Goal: Find specific page/section: Find specific page/section

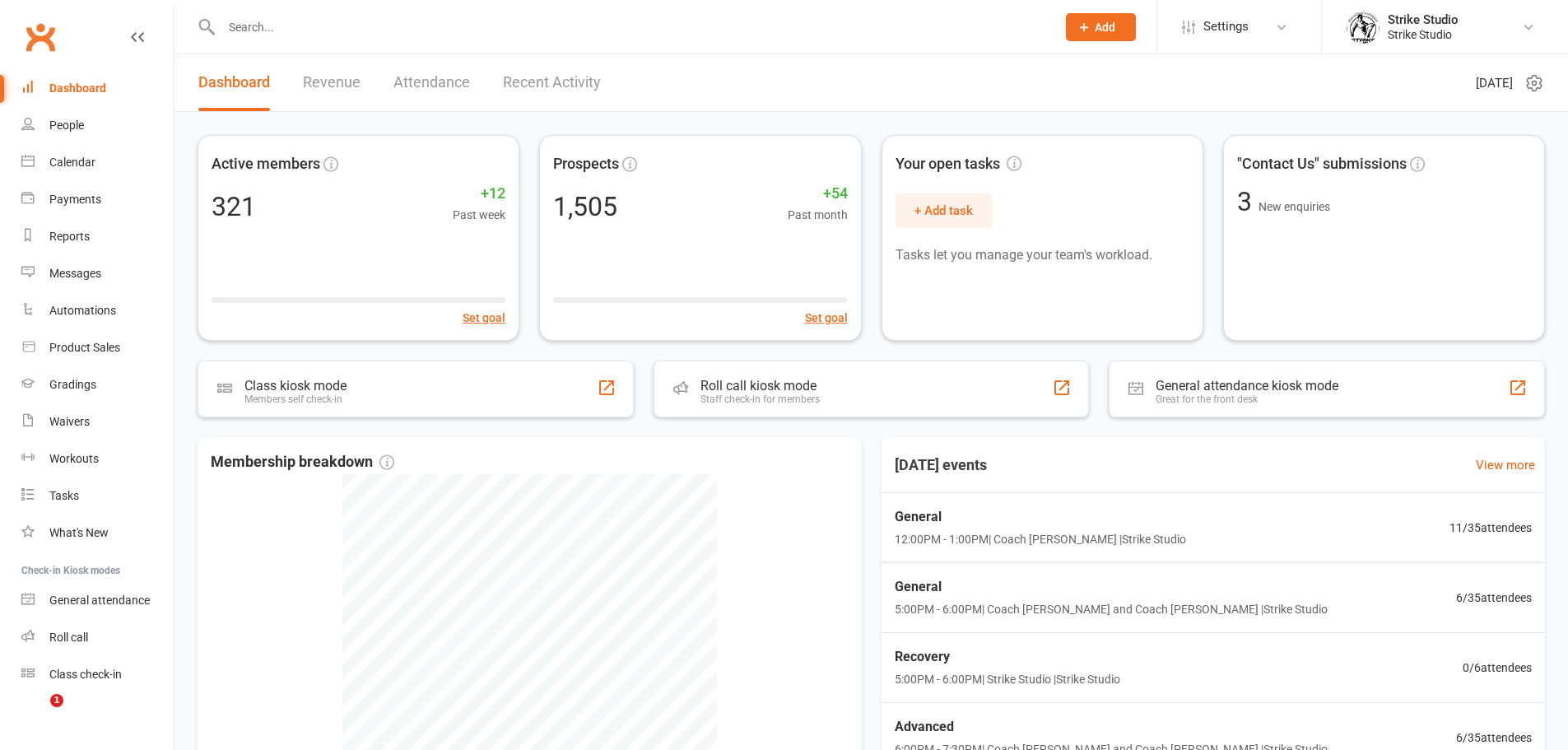
scroll to position [83, 0]
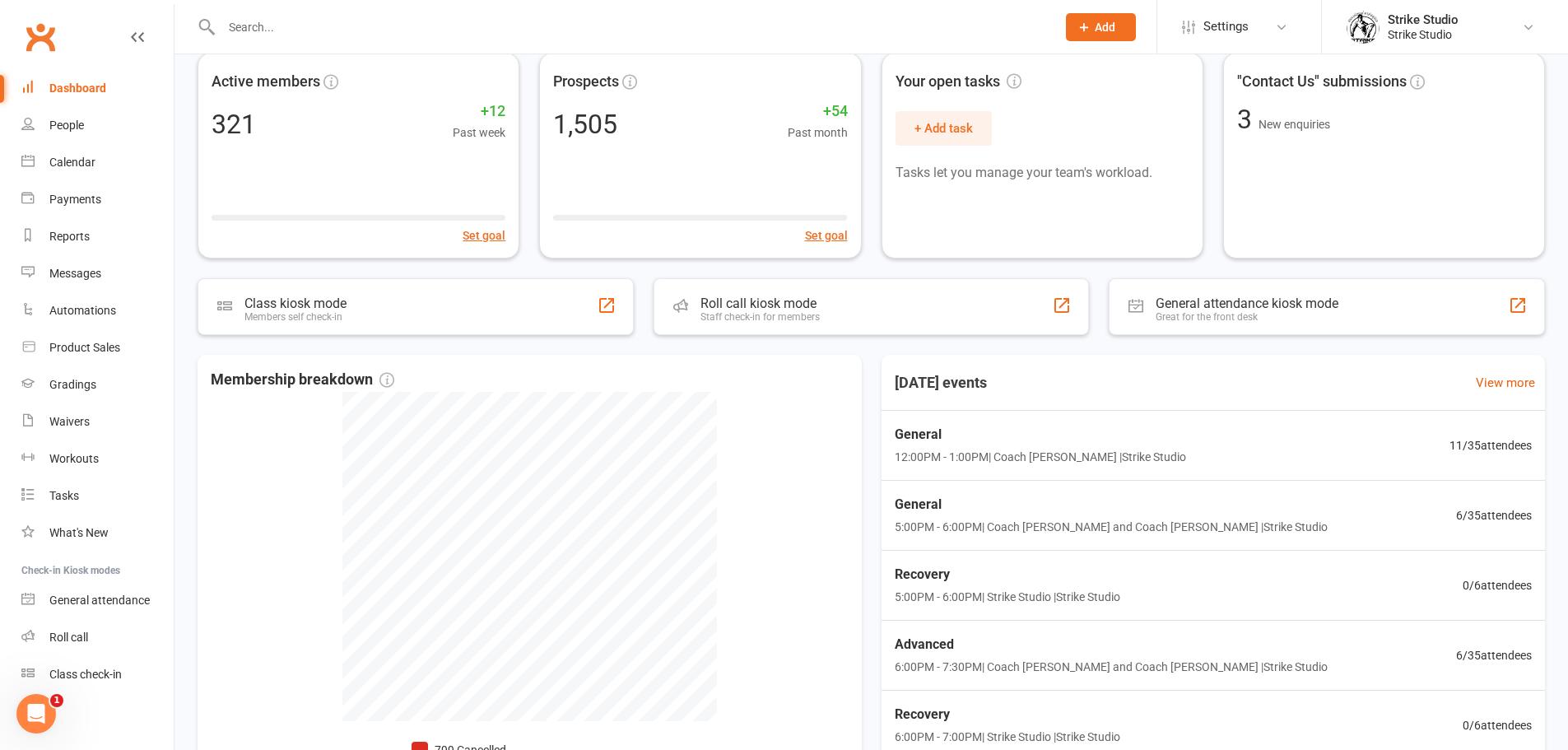
click at [257, 20] on input "text" at bounding box center [630, 27] width 828 height 23
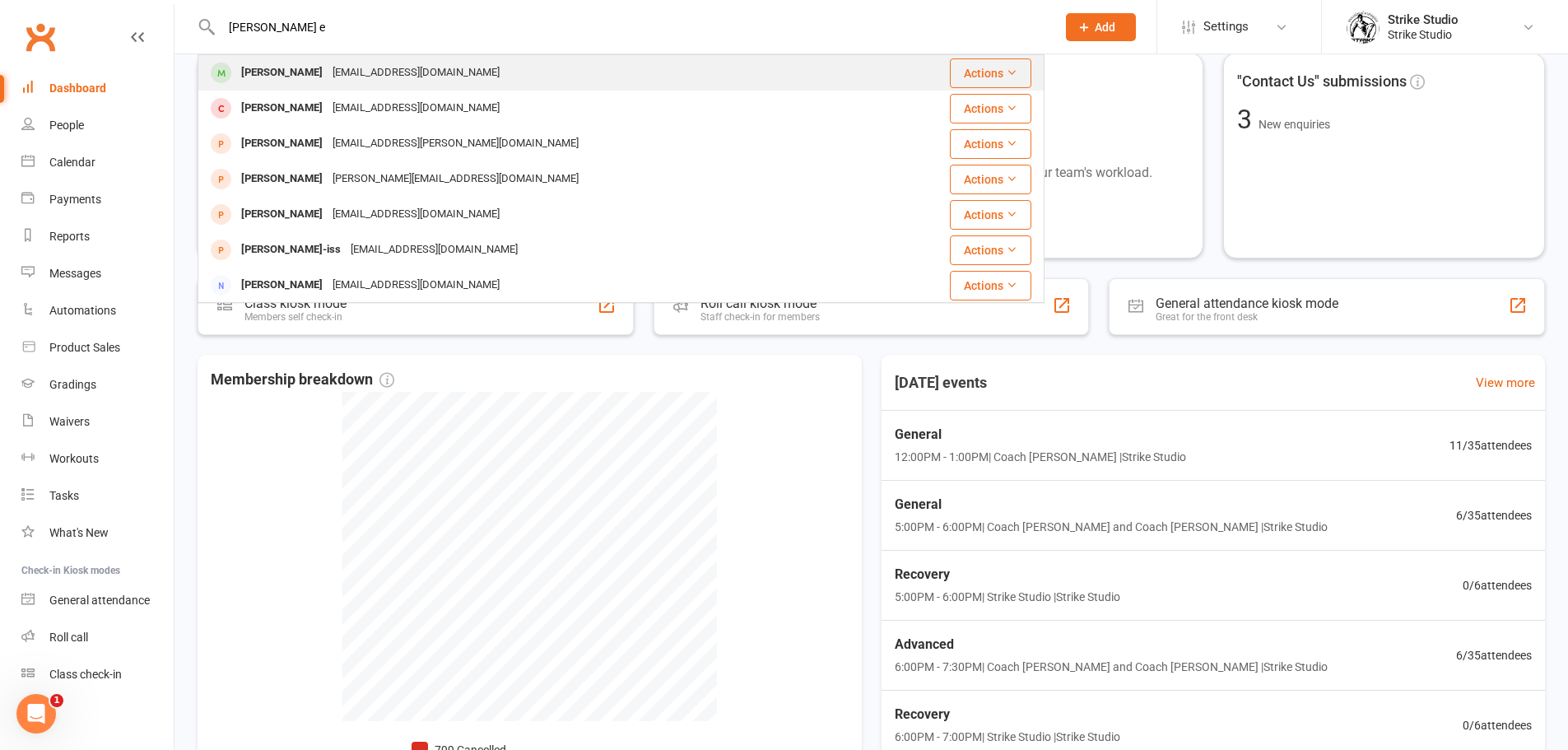
type input "[PERSON_NAME] e"
click at [328, 67] on div "[EMAIL_ADDRESS][DOMAIN_NAME]" at bounding box center [416, 73] width 177 height 24
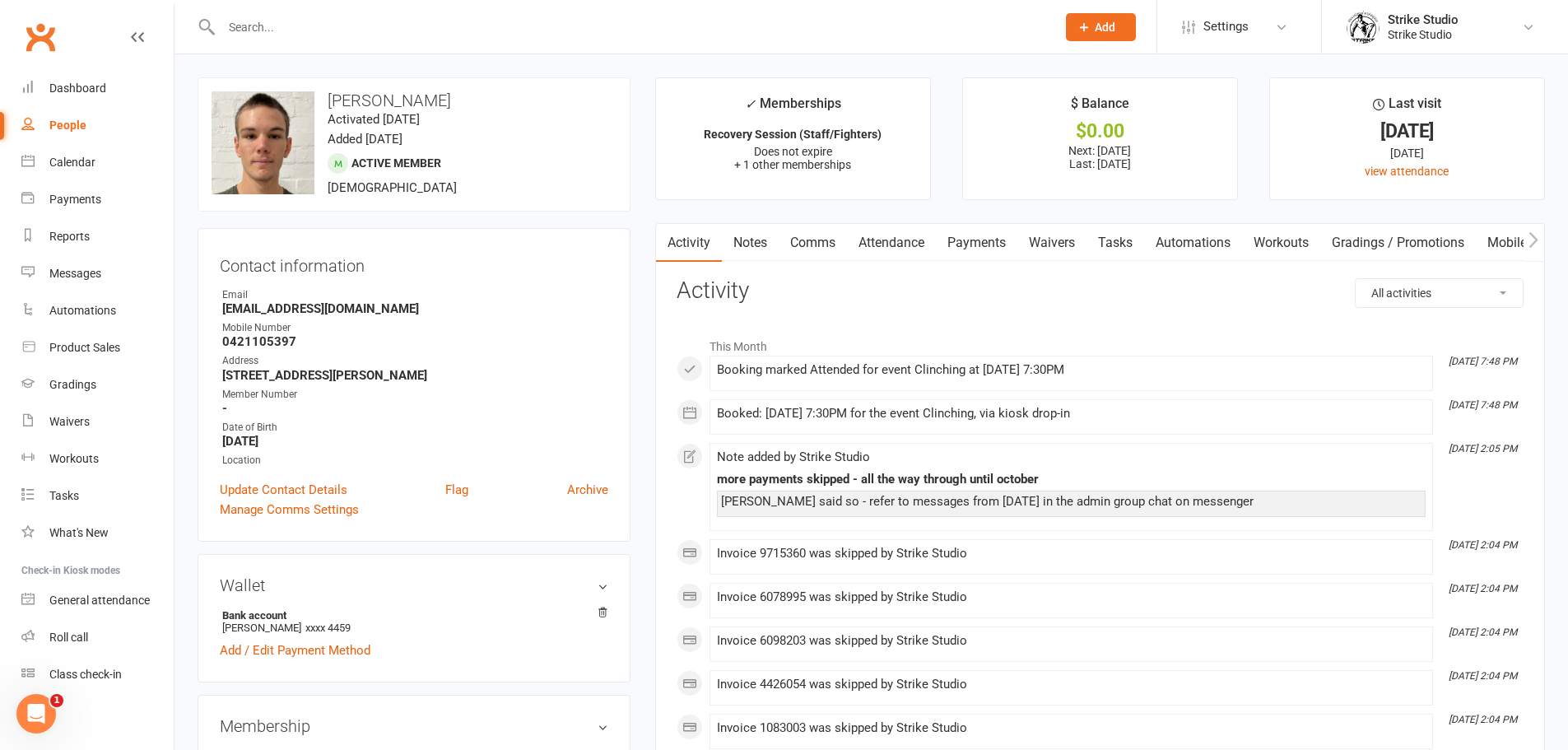
click at [306, 28] on input "text" at bounding box center [630, 27] width 828 height 23
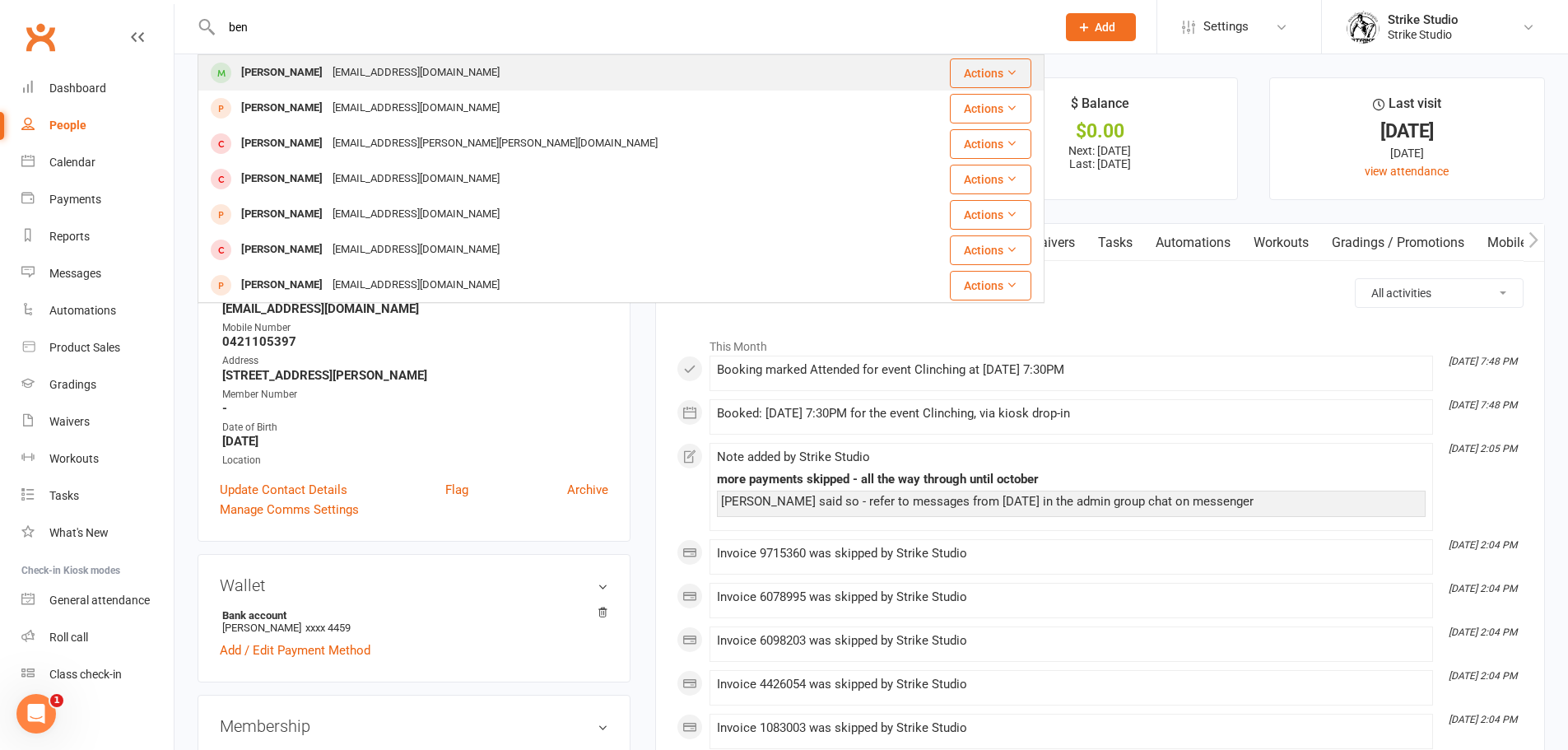
type input "ben"
click at [328, 73] on div "[EMAIL_ADDRESS][DOMAIN_NAME]" at bounding box center [416, 73] width 177 height 24
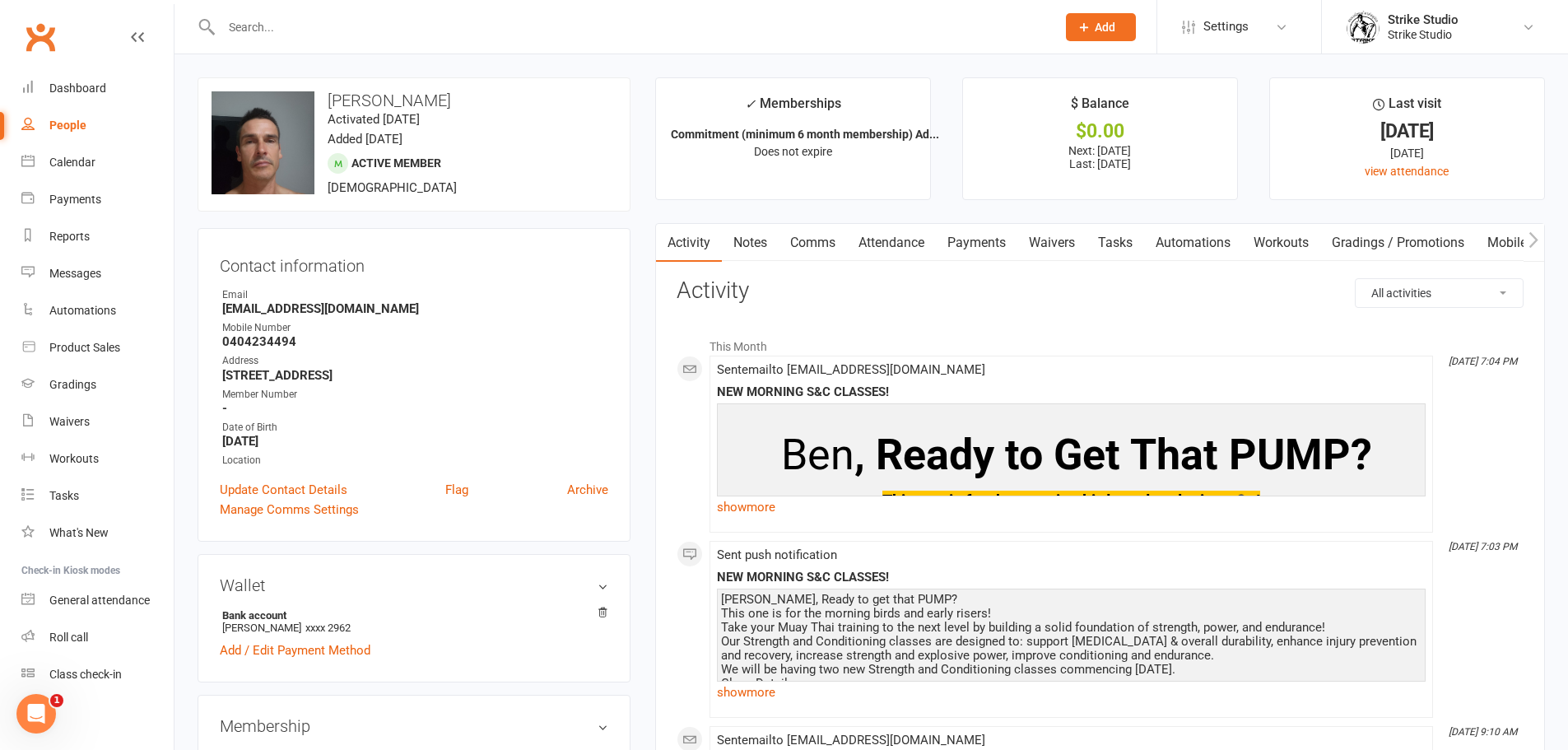
click at [985, 233] on link "Payments" at bounding box center [976, 242] width 82 height 38
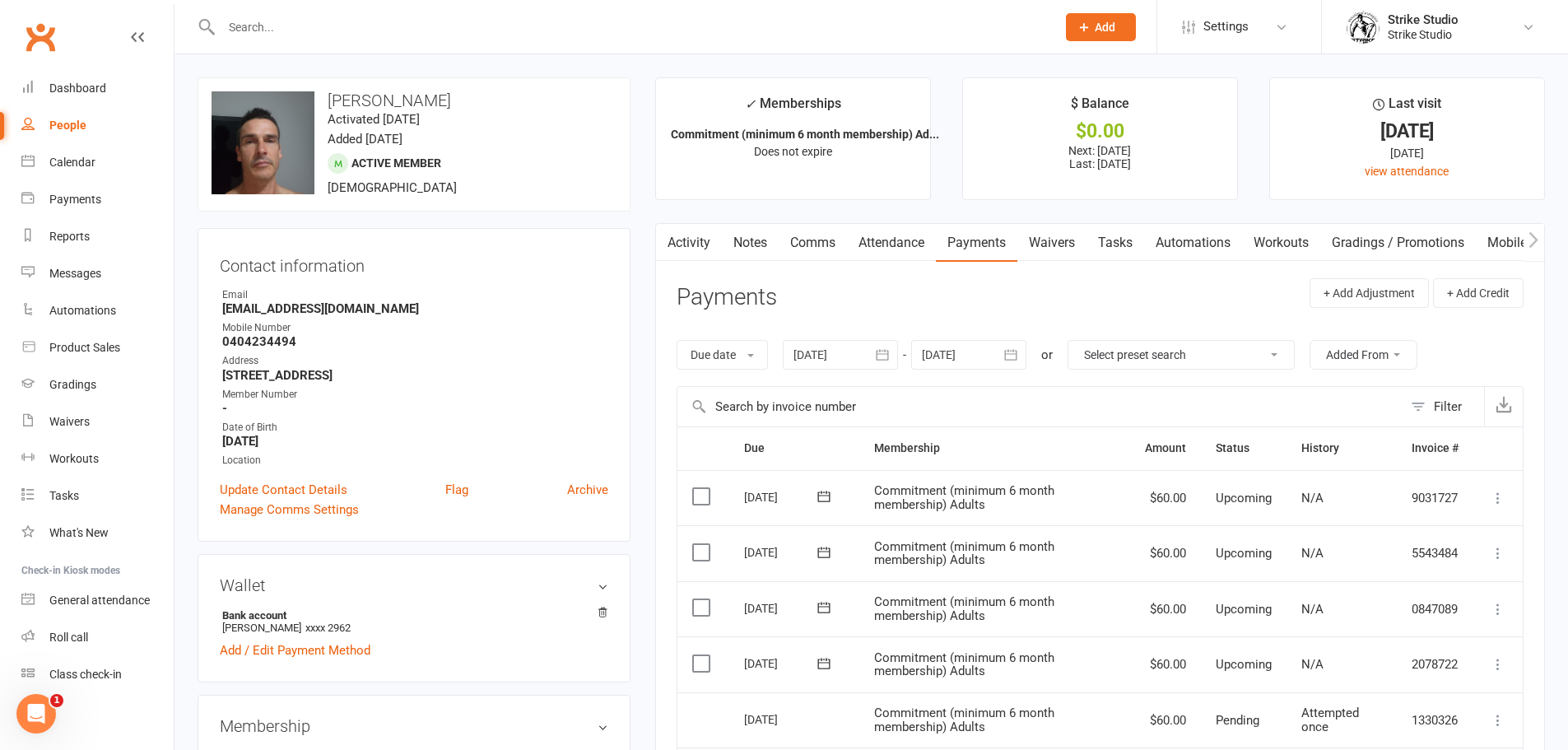
click at [685, 220] on main "✓ Memberships Commitment (minimum 6 month membership) Ad... Does not expire $ B…" at bounding box center [1100, 647] width 915 height 1141
click at [100, 79] on link "Dashboard" at bounding box center [97, 88] width 152 height 37
